Goal: Task Accomplishment & Management: Complete application form

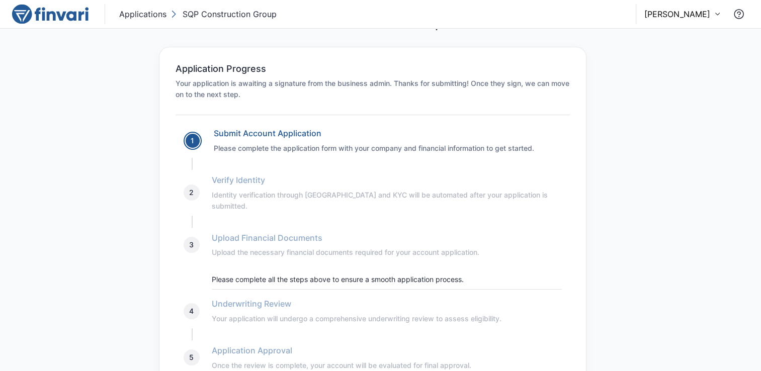
scroll to position [23, 0]
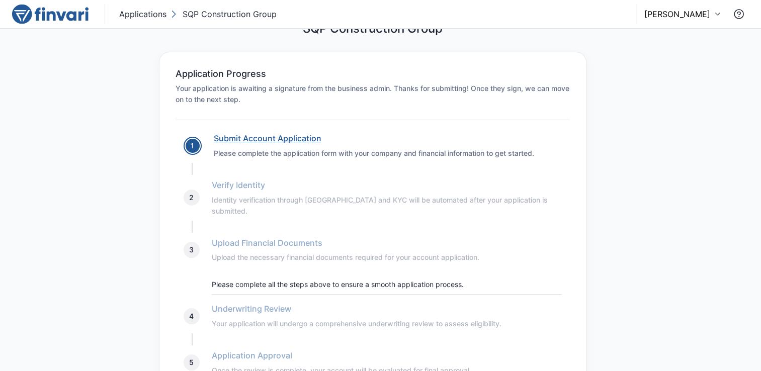
click at [309, 133] on link "Submit Account Application" at bounding box center [268, 138] width 108 height 10
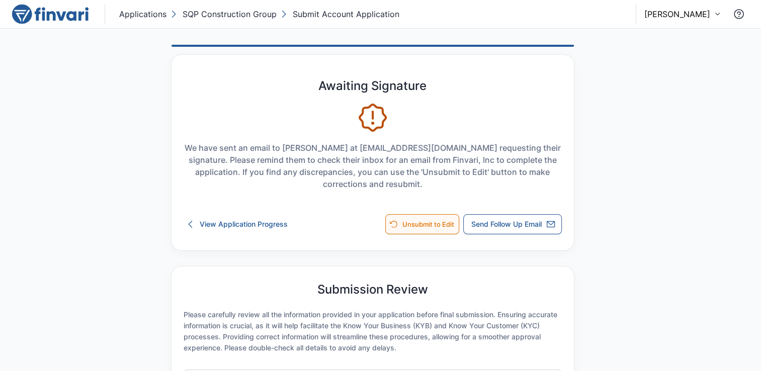
click at [423, 230] on button "Unsubmit to Edit" at bounding box center [422, 224] width 74 height 20
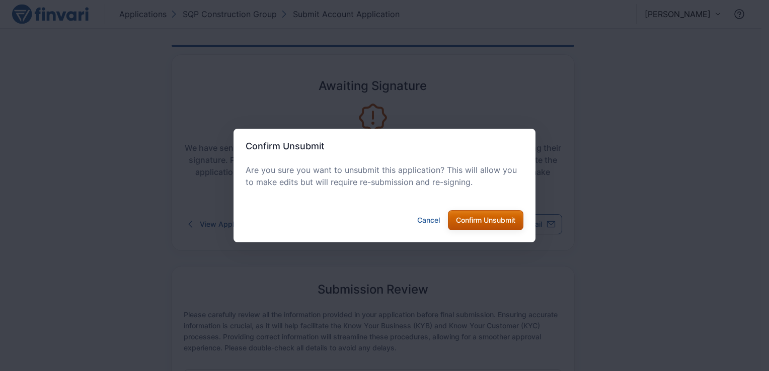
click at [481, 223] on button "Confirm Unsubmit" at bounding box center [485, 220] width 75 height 20
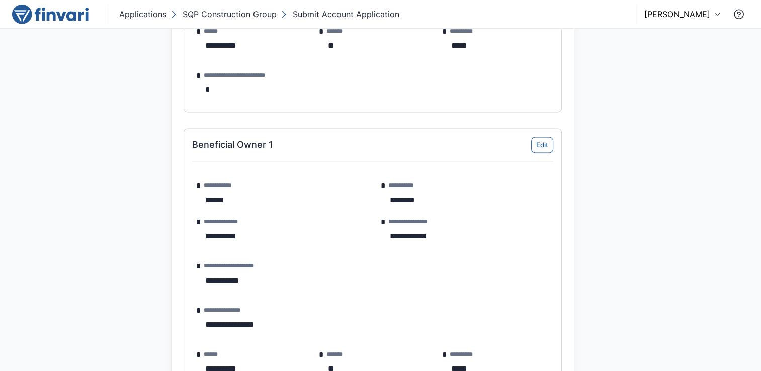
scroll to position [1366, 0]
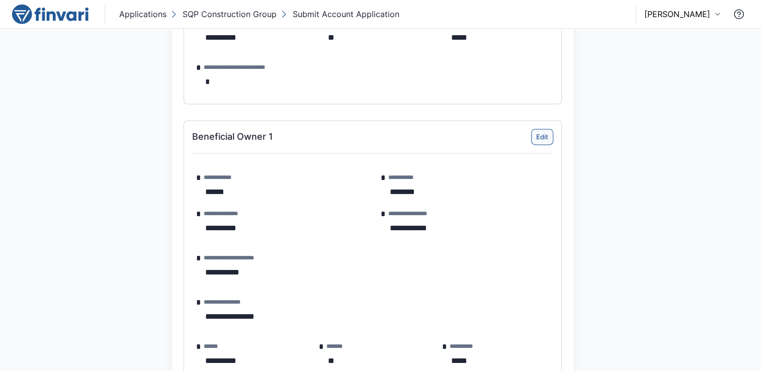
click at [536, 141] on button "Edit" at bounding box center [542, 137] width 22 height 16
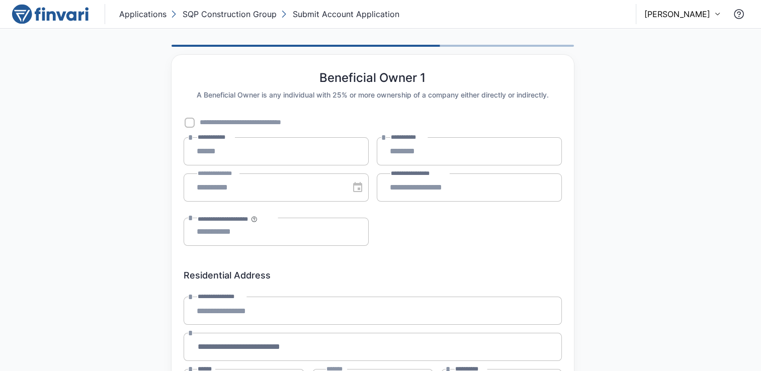
click at [222, 225] on label "**********" at bounding box center [237, 219] width 81 height 12
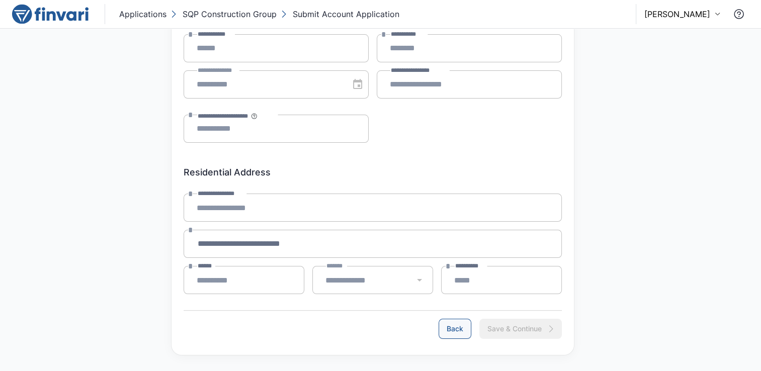
click at [460, 329] on button "Back" at bounding box center [455, 329] width 33 height 20
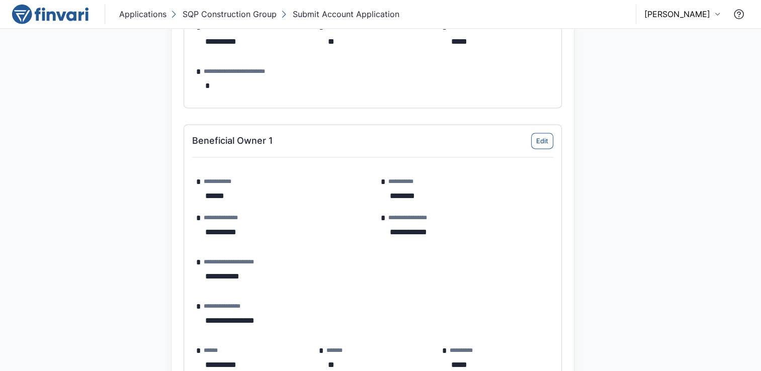
scroll to position [1370, 0]
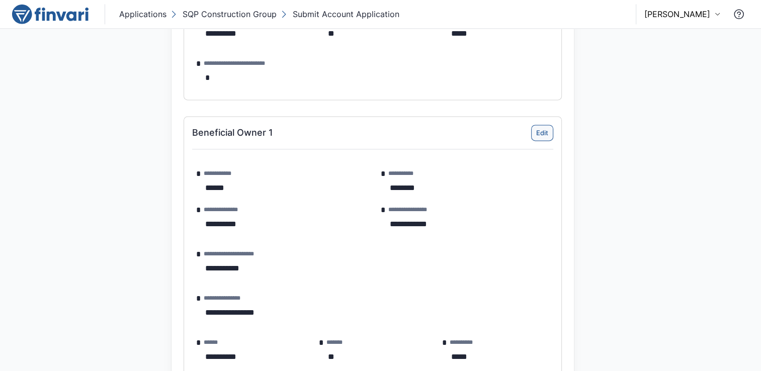
click at [538, 131] on button "Edit" at bounding box center [542, 133] width 22 height 16
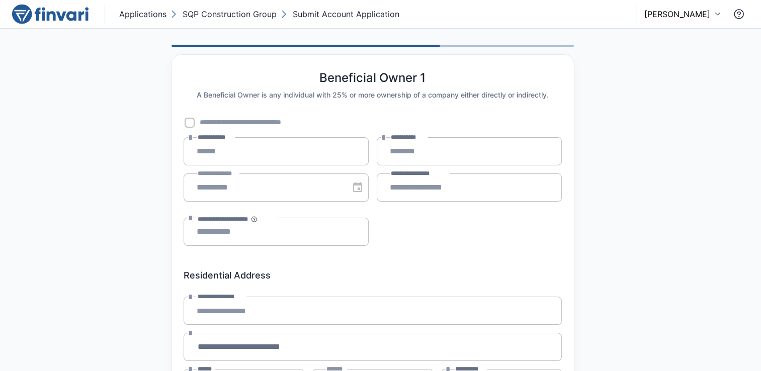
click at [205, 128] on span "**********" at bounding box center [254, 122] width 109 height 11
click at [201, 122] on span "**********" at bounding box center [254, 122] width 109 height 11
click at [235, 12] on p "SQP Construction Group" at bounding box center [230, 14] width 94 height 12
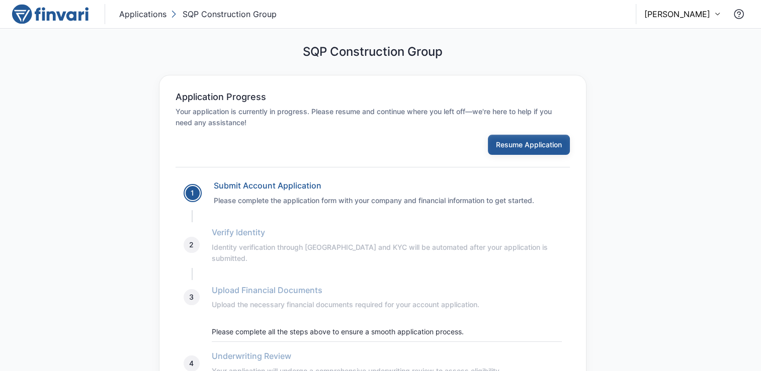
click at [513, 142] on button "Resume Application" at bounding box center [529, 145] width 82 height 20
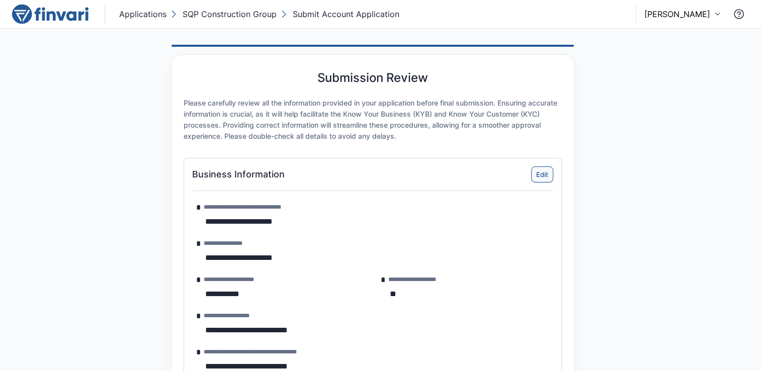
click at [548, 172] on button "Edit" at bounding box center [542, 175] width 22 height 16
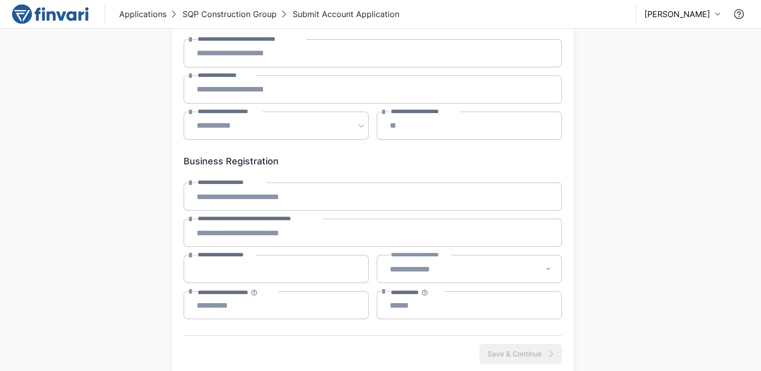
scroll to position [140, 0]
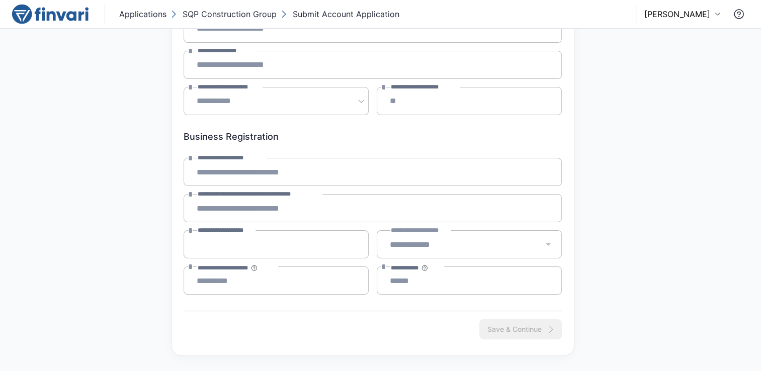
click at [501, 330] on div "Save & Continue" at bounding box center [521, 330] width 83 height 20
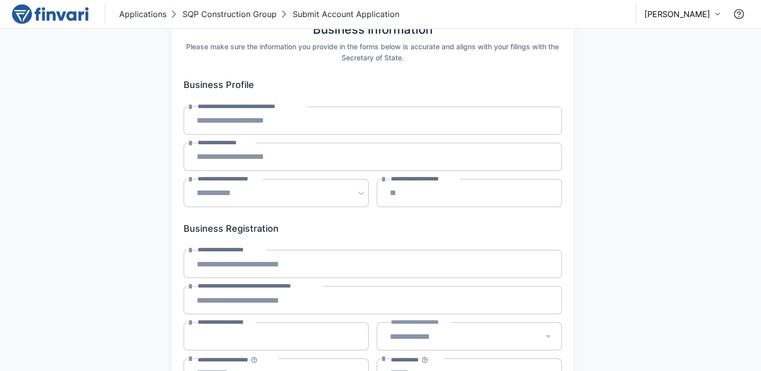
scroll to position [0, 0]
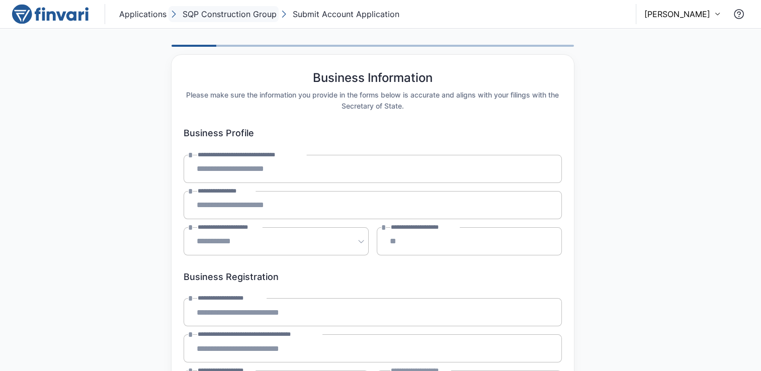
click at [252, 17] on p "SQP Construction Group" at bounding box center [230, 14] width 94 height 12
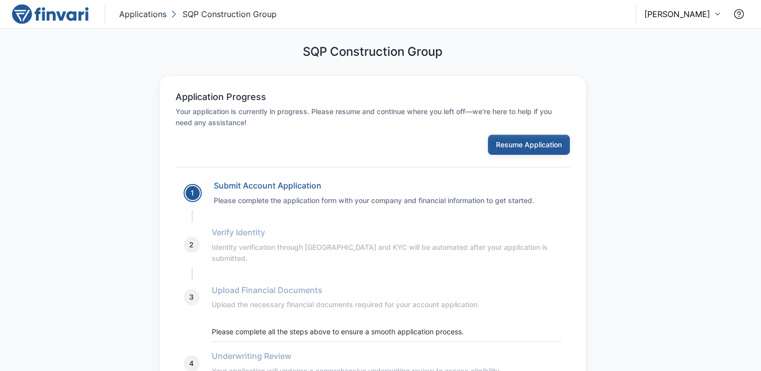
click at [495, 150] on button "Resume Application" at bounding box center [529, 145] width 82 height 20
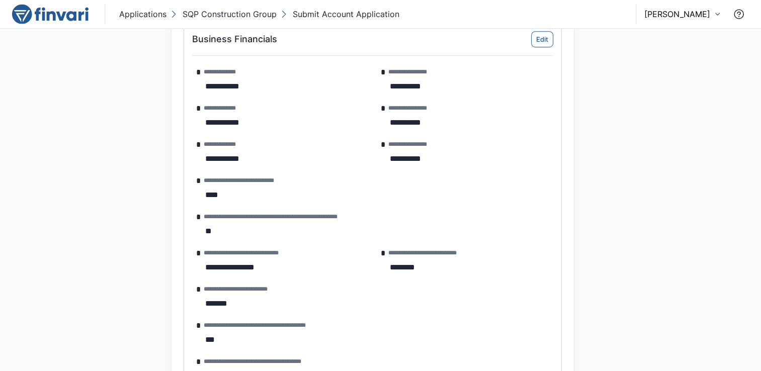
scroll to position [585, 0]
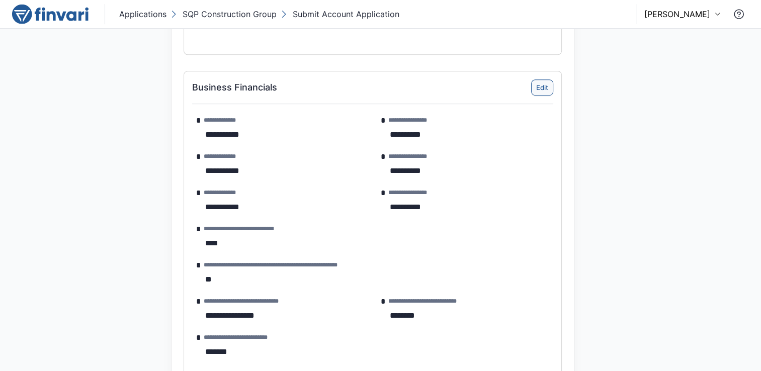
click at [543, 89] on button "Edit" at bounding box center [542, 88] width 22 height 16
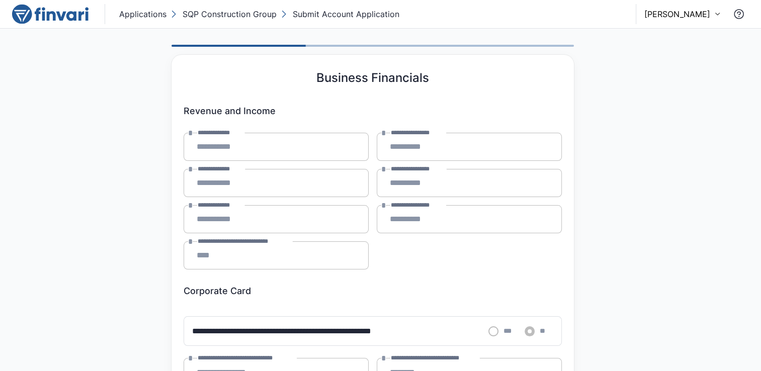
click at [340, 199] on div "**********" at bounding box center [276, 183] width 193 height 36
drag, startPoint x: 761, startPoint y: 166, endPoint x: 761, endPoint y: 224, distance: 58.4
click at [761, 224] on div "**********" at bounding box center [380, 306] width 761 height 554
click at [759, 148] on div "**********" at bounding box center [380, 306] width 761 height 554
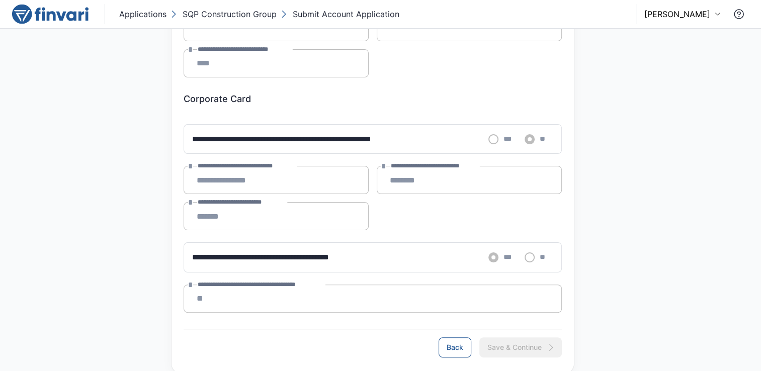
scroll to position [209, 0]
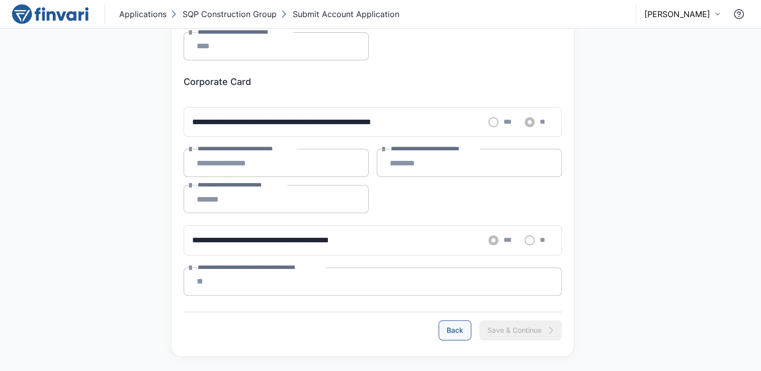
click at [465, 323] on button "Back" at bounding box center [455, 331] width 33 height 20
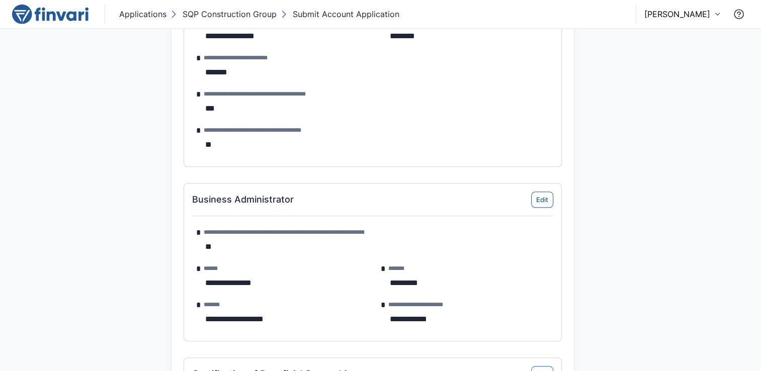
scroll to position [938, 0]
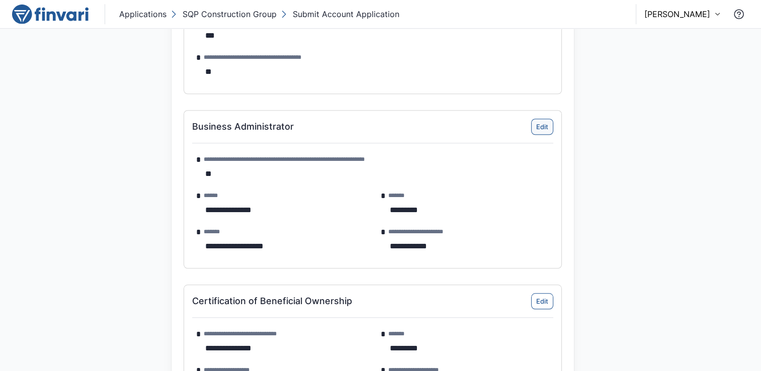
click at [545, 127] on button "Edit" at bounding box center [542, 127] width 22 height 16
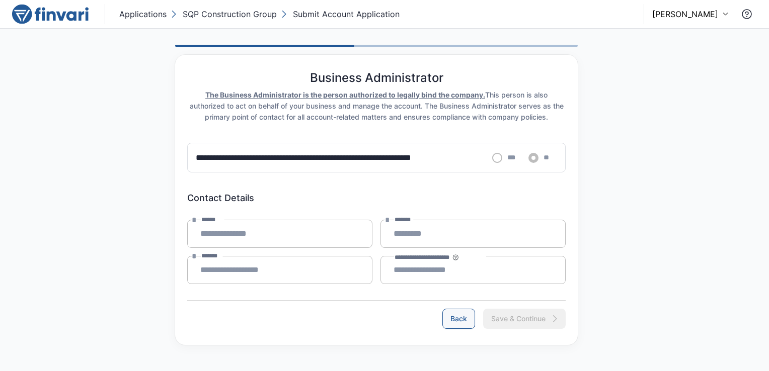
click at [467, 309] on button "Back" at bounding box center [458, 319] width 33 height 20
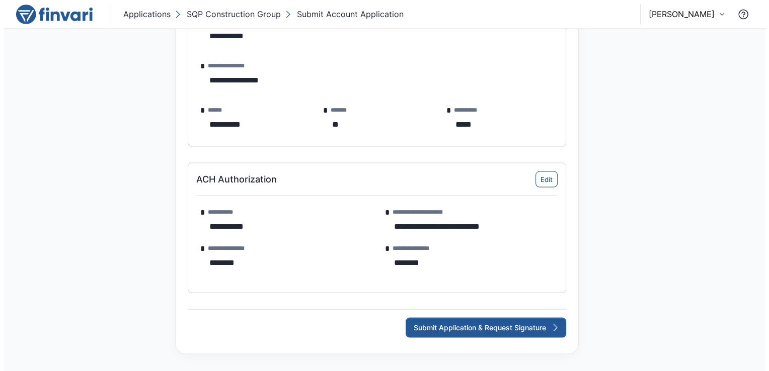
scroll to position [1957, 0]
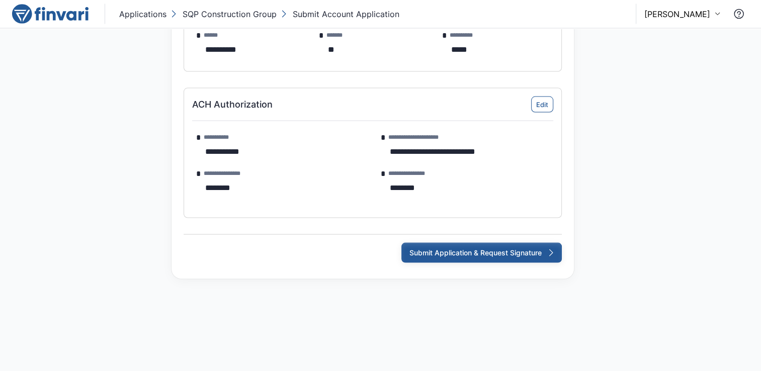
click at [554, 253] on icon "submit" at bounding box center [551, 253] width 10 height 10
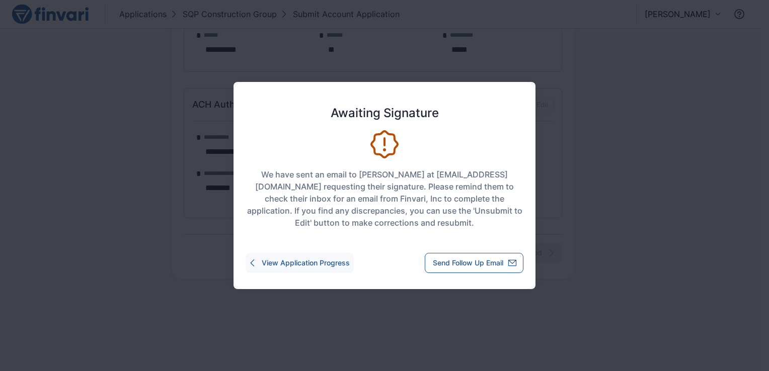
click at [348, 261] on button "View Application Progress" at bounding box center [300, 263] width 108 height 20
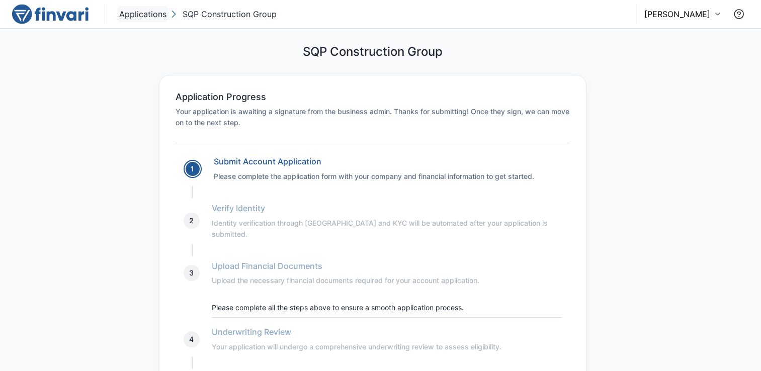
click at [162, 16] on p "Applications" at bounding box center [142, 14] width 47 height 12
click at [293, 158] on link "Submit Account Application" at bounding box center [268, 162] width 108 height 10
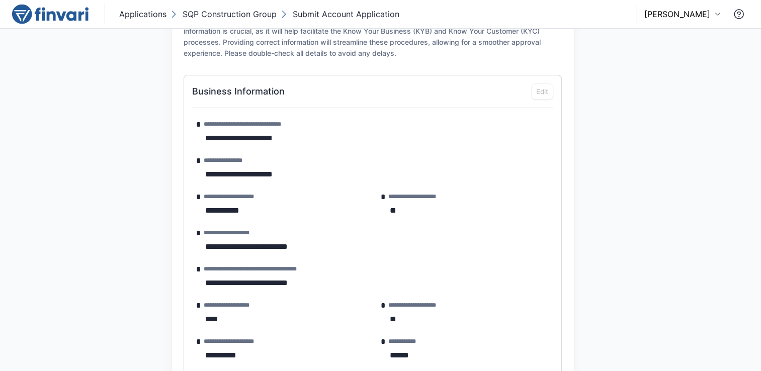
scroll to position [292, 0]
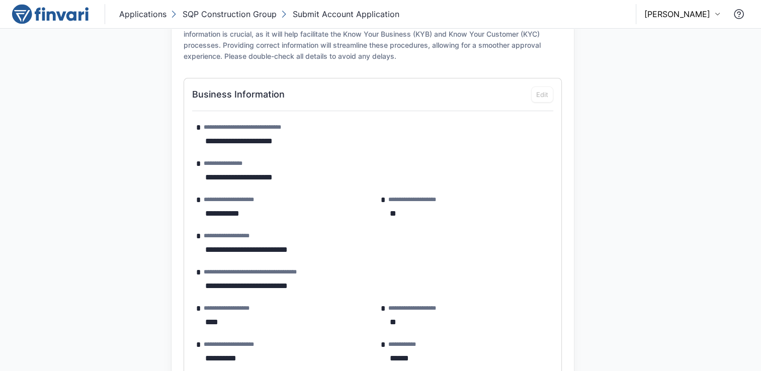
click at [547, 90] on div "Business Information Edit" at bounding box center [372, 95] width 361 height 16
click at [548, 92] on div "Business Information Edit" at bounding box center [372, 95] width 361 height 16
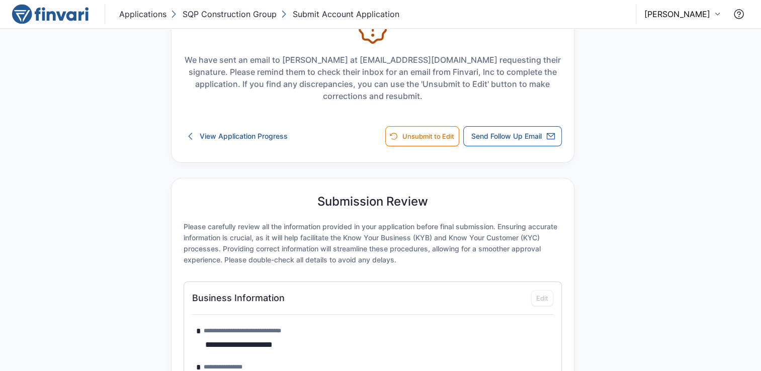
scroll to position [64, 0]
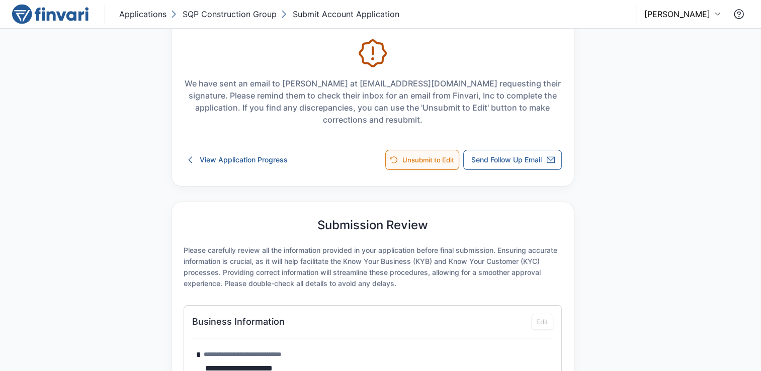
click at [433, 157] on button "Unsubmit to Edit" at bounding box center [422, 160] width 74 height 20
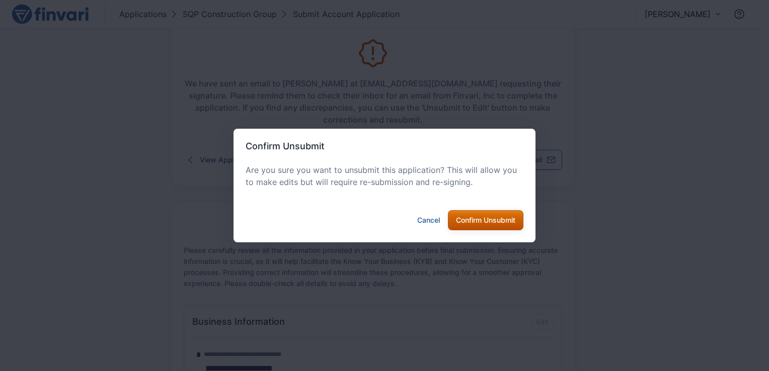
click at [463, 224] on button "Confirm Unsubmit" at bounding box center [485, 220] width 75 height 20
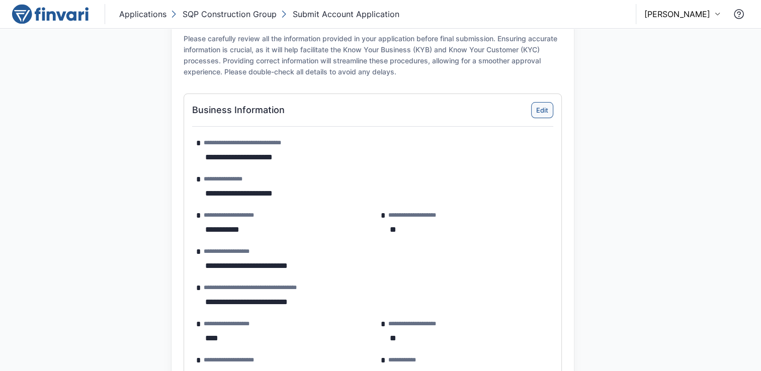
click at [537, 109] on button "Edit" at bounding box center [542, 110] width 22 height 16
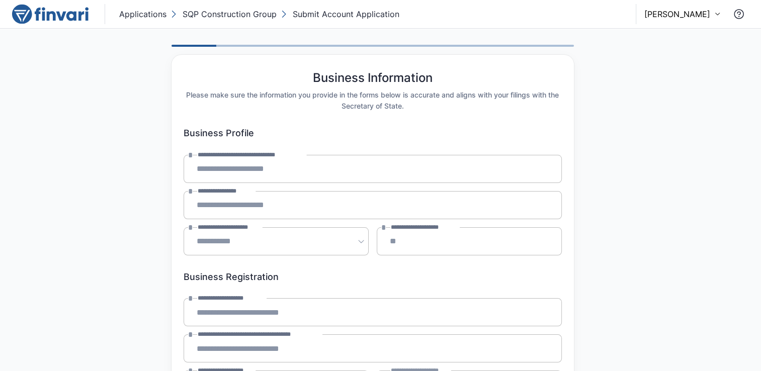
click at [714, 20] on div "[PERSON_NAME]" at bounding box center [634, 14] width 230 height 20
click at [717, 17] on icon at bounding box center [718, 14] width 7 height 7
click at [421, 151] on div at bounding box center [380, 185] width 761 height 371
click at [252, 12] on p "SQP Construction Group" at bounding box center [230, 14] width 94 height 12
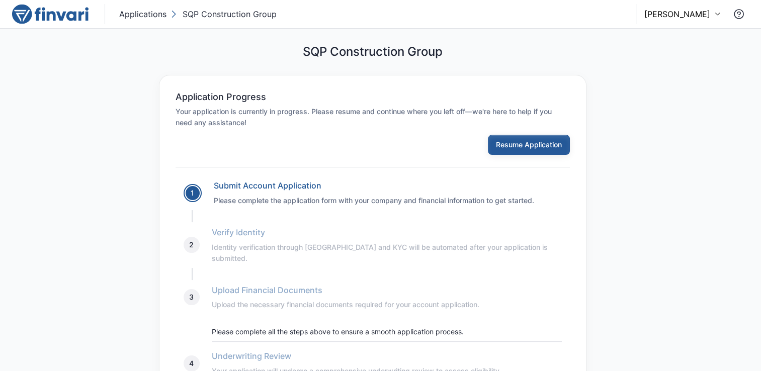
click at [519, 140] on button "Resume Application" at bounding box center [529, 145] width 82 height 20
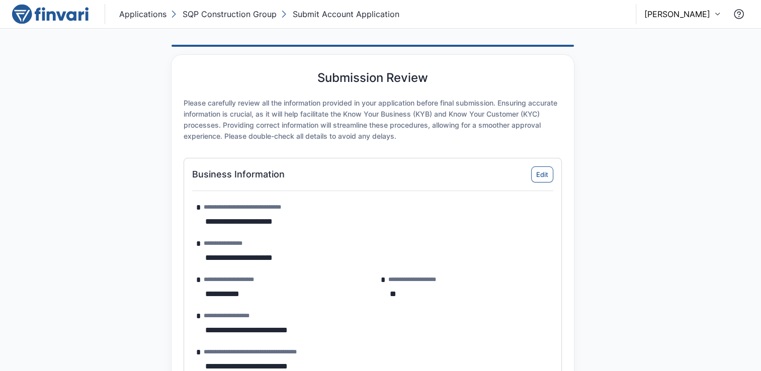
click at [709, 16] on p "[PERSON_NAME]" at bounding box center [678, 14] width 66 height 12
click at [669, 80] on div "Sign out" at bounding box center [651, 72] width 140 height 24
click at [657, 75] on div "Sign out" at bounding box center [651, 72] width 132 height 16
